Goal: Find specific page/section: Find specific page/section

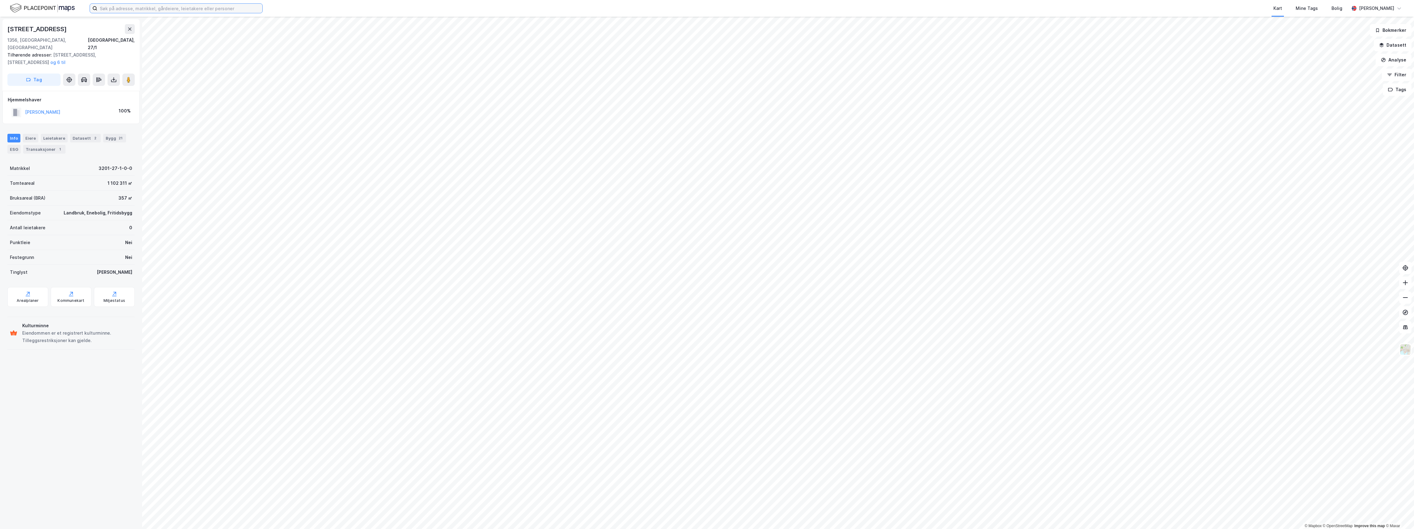
click at [123, 8] on input at bounding box center [179, 8] width 165 height 9
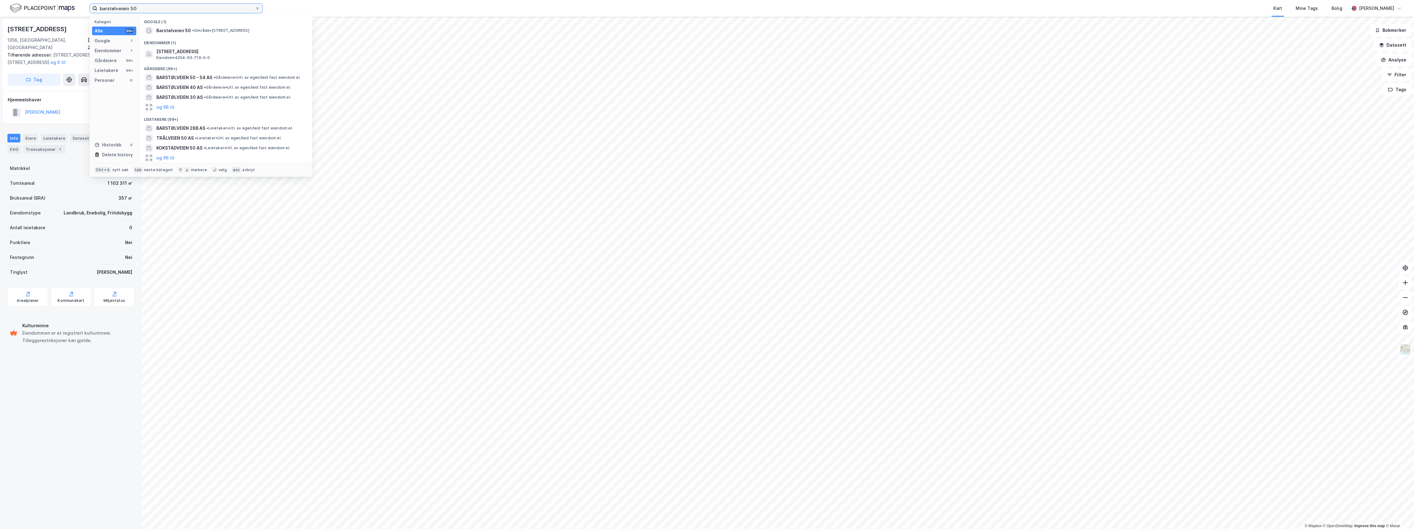
type input "barstølveiein 50"
click at [184, 30] on span "Barstølveien 50" at bounding box center [173, 30] width 35 height 7
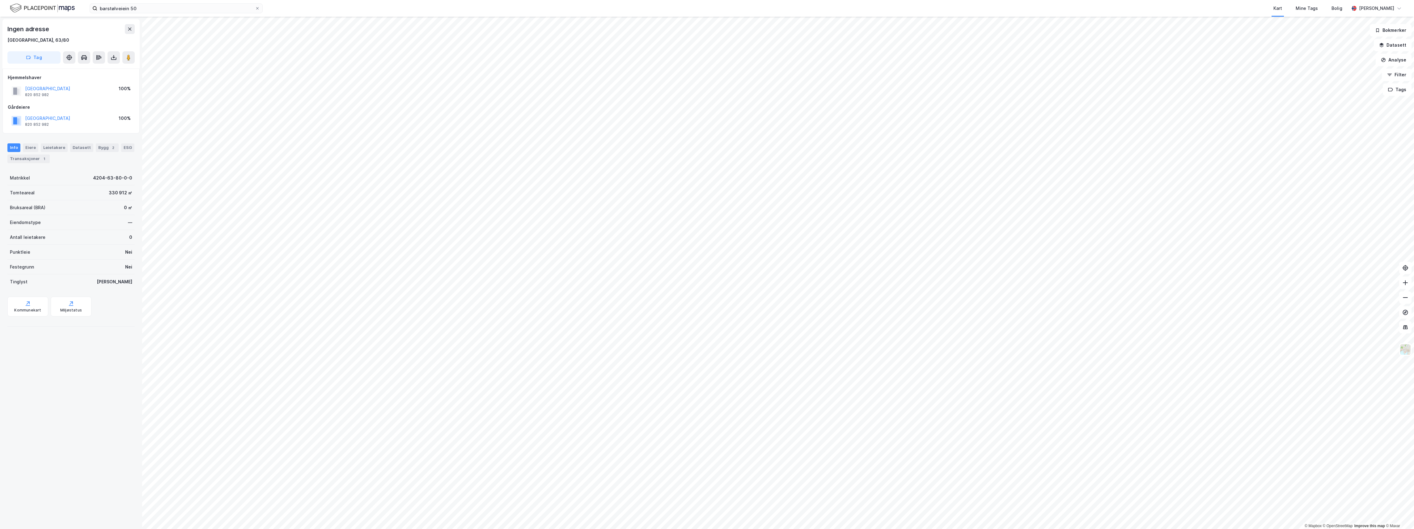
click at [152, 0] on html "barstølveiein 50 Kart Mine Tags Bolig [PERSON_NAME] © Mapbox © OpenStreetMap Im…" at bounding box center [707, 264] width 1414 height 529
click at [776, 529] on html "barstølveiein 50 Kart Mine Tags Bolig [PERSON_NAME] © Mapbox © OpenStreetMap Im…" at bounding box center [707, 264] width 1414 height 529
